Goal: Task Accomplishment & Management: Manage account settings

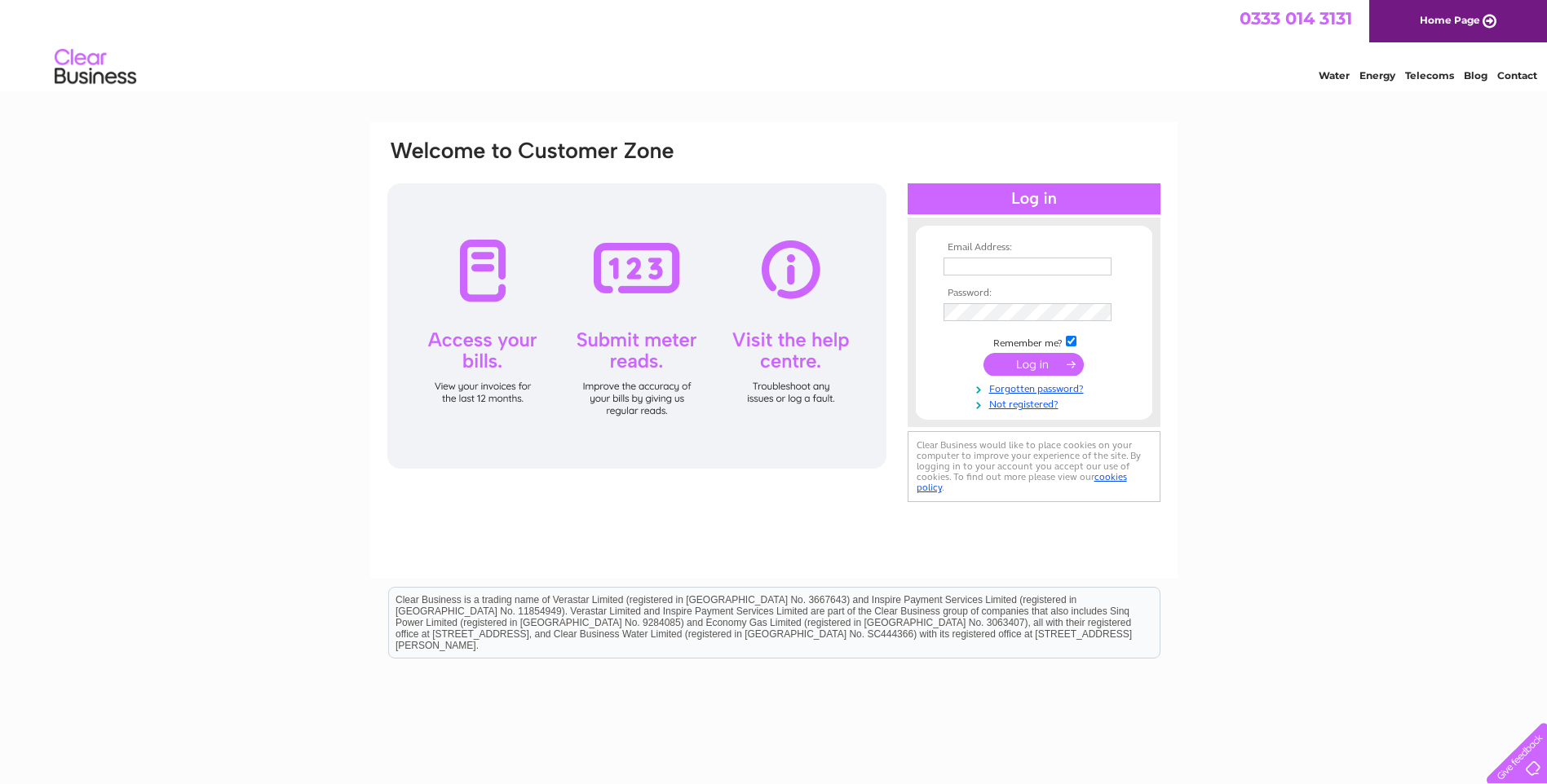
type input "office@wales-pc.org.uk"
click at [1042, 364] on input "submit" at bounding box center [1033, 364] width 100 height 23
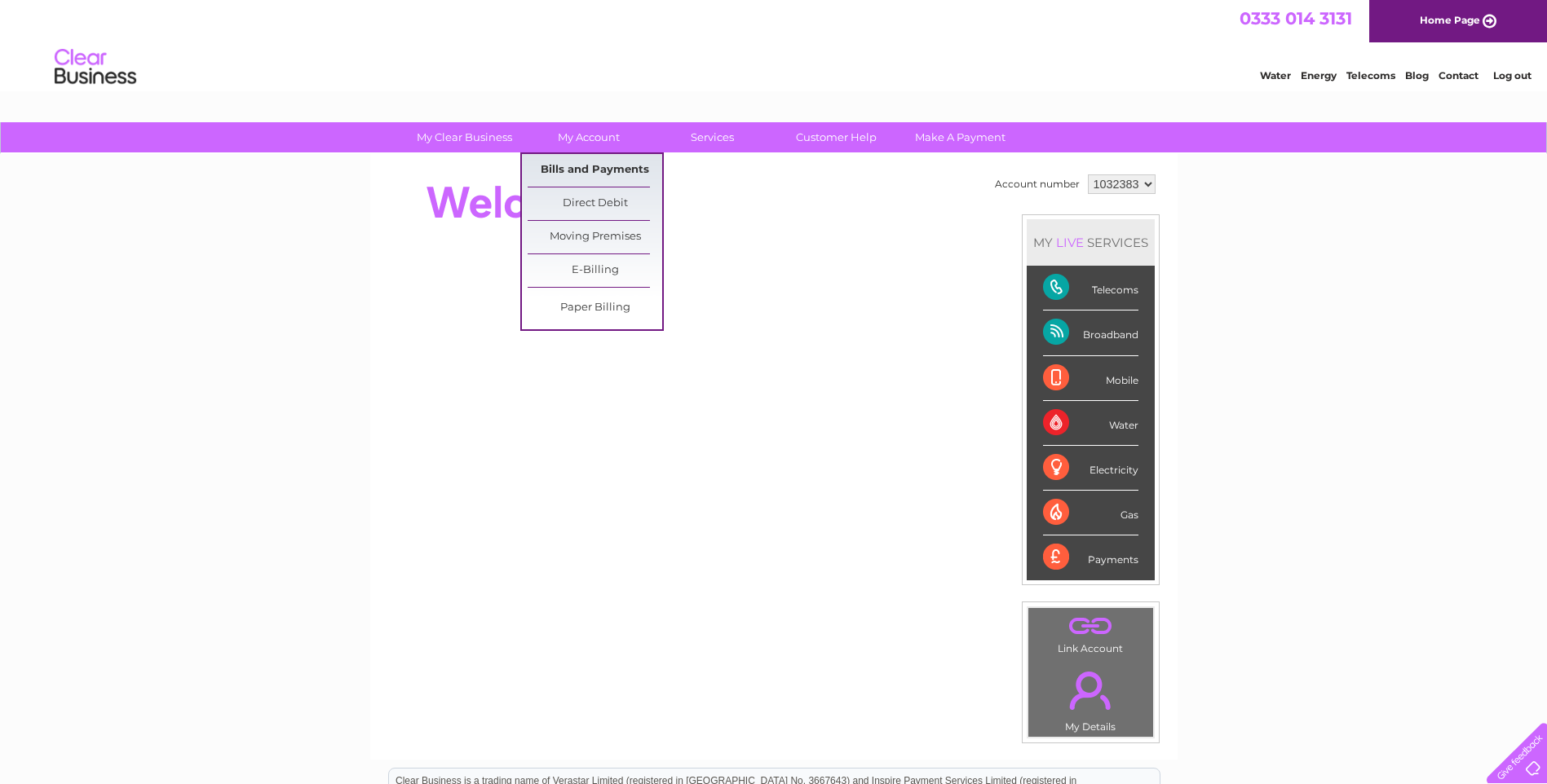
click at [568, 177] on link "Bills and Payments" at bounding box center [594, 170] width 134 height 33
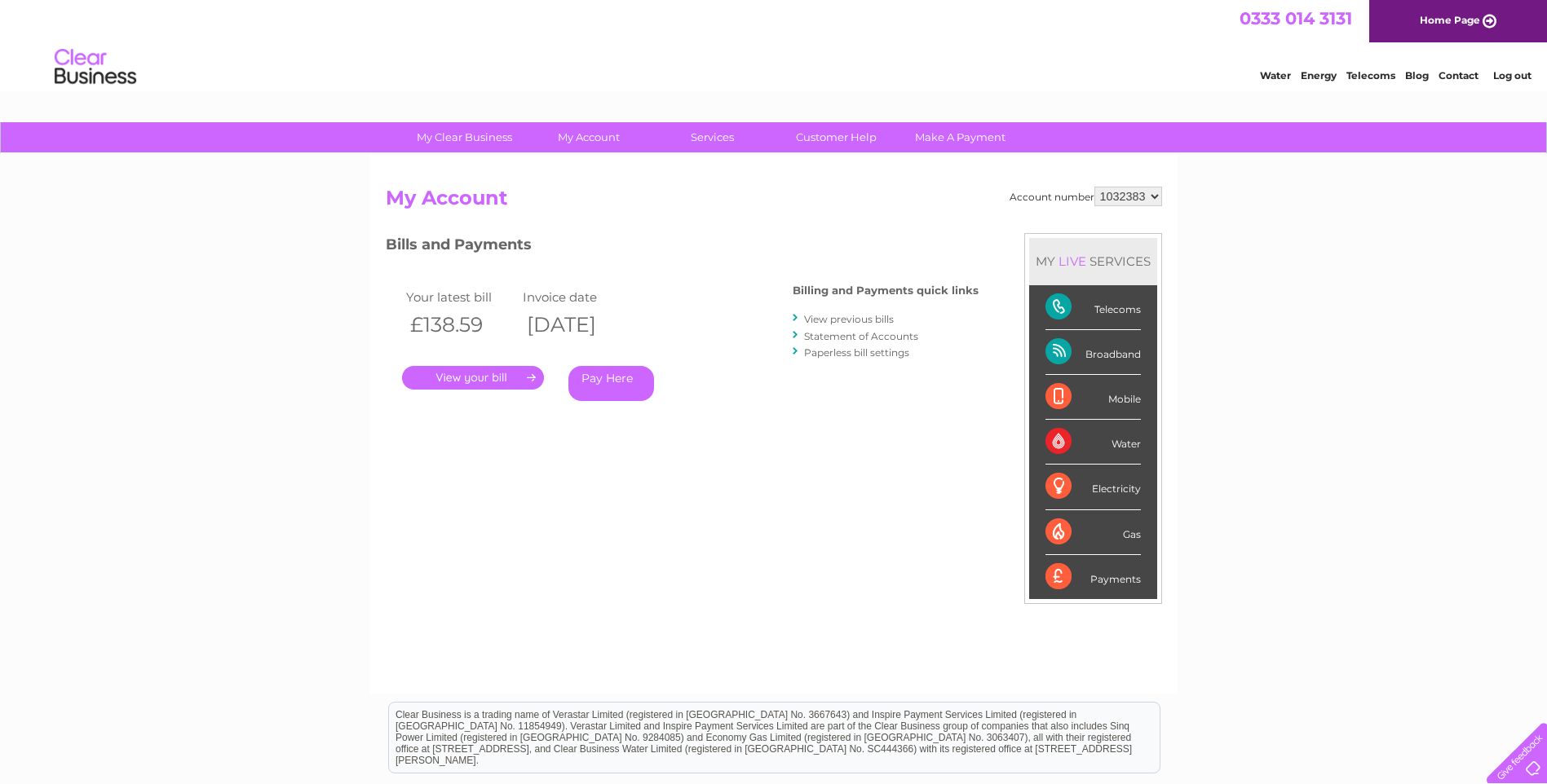
click at [478, 376] on link "." at bounding box center [473, 377] width 142 height 23
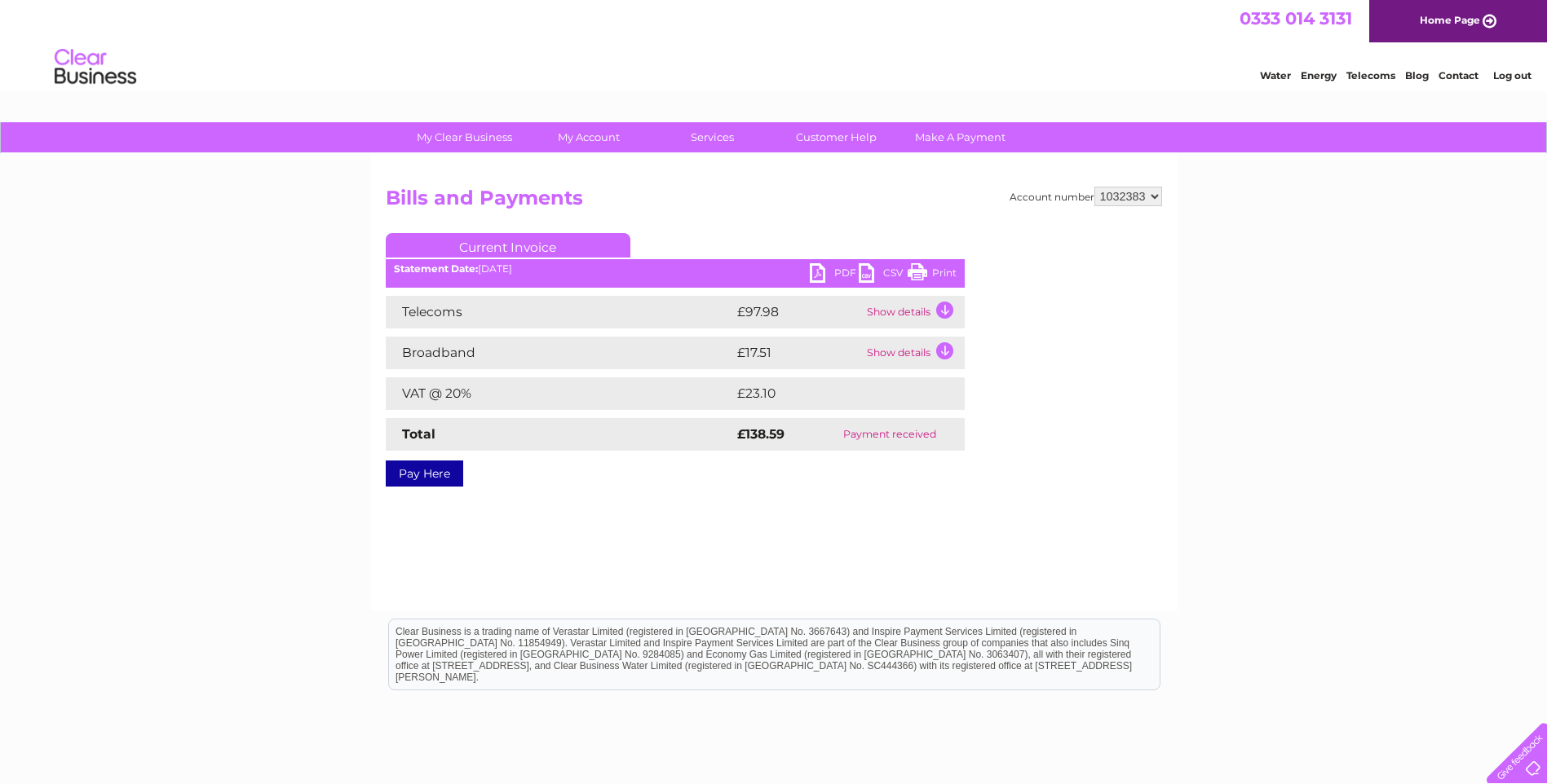
click at [819, 269] on link "PDF" at bounding box center [834, 275] width 49 height 23
